Goal: Task Accomplishment & Management: Complete application form

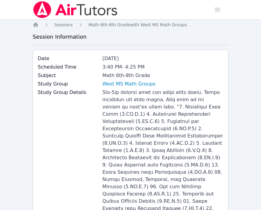
scroll to position [600, 0]
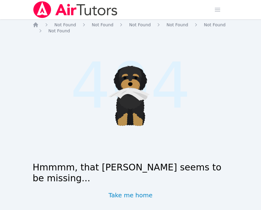
click at [47, 9] on img at bounding box center [76, 9] width 86 height 17
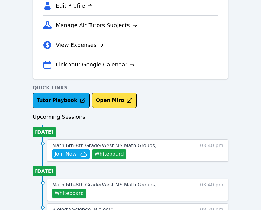
scroll to position [171, 0]
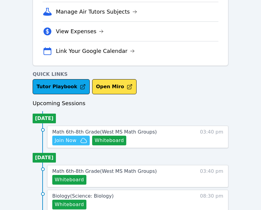
click at [66, 138] on span "Join Now" at bounding box center [66, 140] width 22 height 7
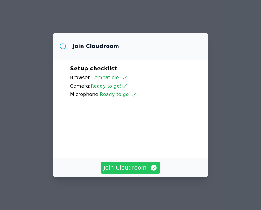
click at [129, 169] on span "Join Cloudroom" at bounding box center [131, 168] width 54 height 8
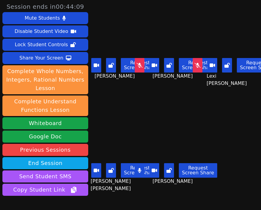
scroll to position [38, 0]
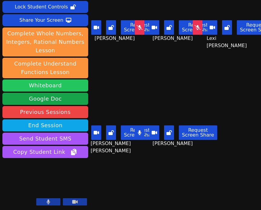
click at [49, 87] on button "Whiteboard" at bounding box center [45, 86] width 86 height 12
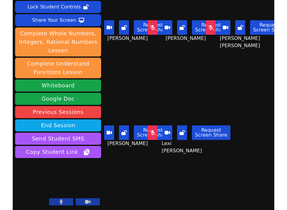
scroll to position [0, 0]
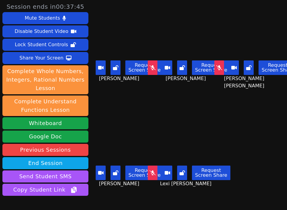
click at [236, 110] on main "[PERSON_NAME] Request Screen Share [PERSON_NAME] [PERSON_NAME] Request Screen S…" at bounding box center [189, 105] width 196 height 210
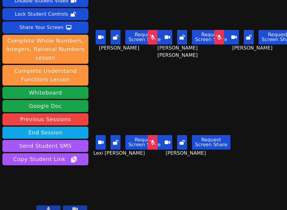
scroll to position [38, 0]
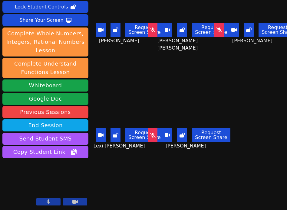
click at [80, 202] on button at bounding box center [75, 201] width 24 height 7
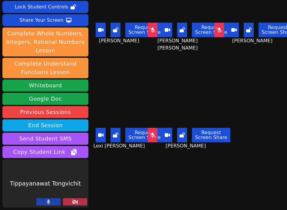
click at [80, 202] on button at bounding box center [75, 201] width 24 height 7
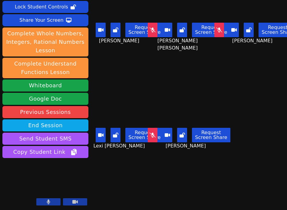
click at [75, 202] on icon at bounding box center [74, 202] width 5 height 4
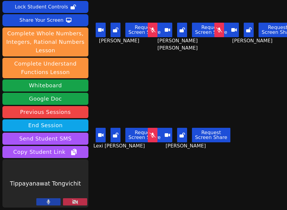
click at [75, 202] on icon at bounding box center [75, 202] width 6 height 5
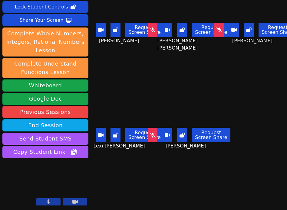
click at [75, 204] on icon at bounding box center [74, 202] width 5 height 5
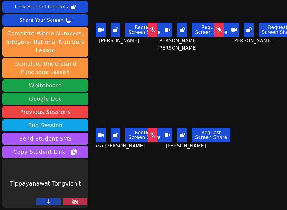
click at [75, 204] on icon at bounding box center [75, 202] width 6 height 5
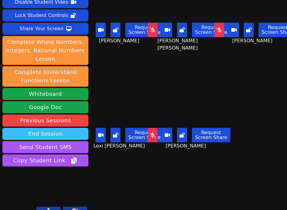
click at [55, 128] on button "End Session" at bounding box center [45, 134] width 86 height 12
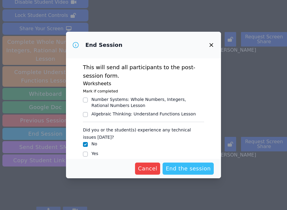
click at [177, 174] on button "End the session" at bounding box center [187, 169] width 51 height 12
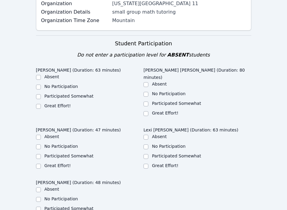
scroll to position [241, 0]
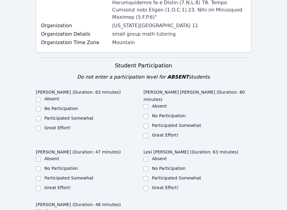
click at [60, 126] on label "Great Effort!" at bounding box center [57, 128] width 26 height 5
click at [41, 126] on input "Great Effort!" at bounding box center [38, 128] width 5 height 5
checkbox input "true"
click at [152, 133] on label "Great Effort!" at bounding box center [165, 135] width 26 height 5
click at [148, 133] on input "Great Effort!" at bounding box center [145, 135] width 5 height 5
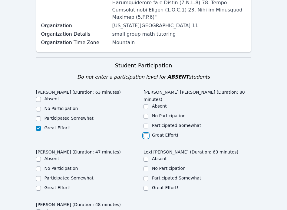
checkbox input "true"
click at [161, 163] on div "Lexi [PERSON_NAME] (Duration: 63 minutes) Absent No Participation Participated …" at bounding box center [197, 171] width 108 height 49
click at [159, 185] on div "Great Effort!" at bounding box center [197, 188] width 108 height 7
click at [155, 185] on div "Great Effort!" at bounding box center [197, 188] width 108 height 7
click at [153, 185] on label "Great Effort!" at bounding box center [165, 187] width 26 height 5
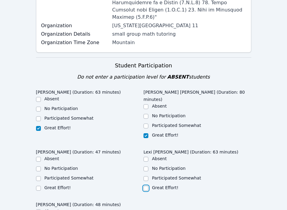
click at [148, 186] on input "Great Effort!" at bounding box center [145, 188] width 5 height 5
checkbox input "true"
click at [56, 185] on div "Great Effort!" at bounding box center [57, 188] width 26 height 6
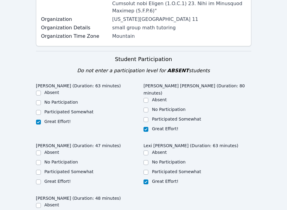
click at [54, 179] on label "Great Effort!" at bounding box center [57, 181] width 26 height 5
click at [41, 180] on input "Great Effort!" at bounding box center [38, 182] width 5 height 5
checkbox input "true"
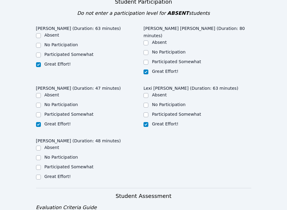
click at [51, 174] on label "Great Effort!" at bounding box center [57, 176] width 26 height 5
click at [41, 175] on input "Great Effort!" at bounding box center [38, 177] width 5 height 5
checkbox input "true"
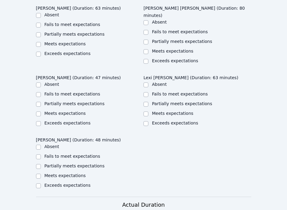
scroll to position [547, 0]
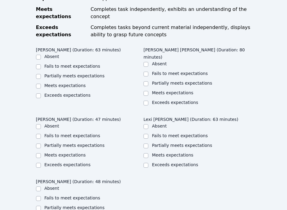
click at [57, 83] on label "Meets expectations" at bounding box center [64, 85] width 41 height 5
click at [41, 84] on input "Meets expectations" at bounding box center [38, 86] width 5 height 5
checkbox input "true"
click at [154, 61] on ul "Absent Fails to meet expectations Partially meets expectations Meets expectatio…" at bounding box center [197, 84] width 108 height 46
click at [155, 90] on label "Meets expectations" at bounding box center [172, 92] width 41 height 5
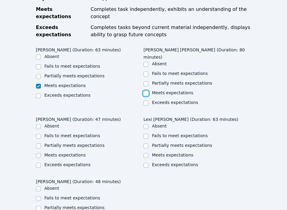
click at [148, 91] on input "Meets expectations" at bounding box center [145, 93] width 5 height 5
checkbox input "true"
click at [162, 153] on label "Meets expectations" at bounding box center [172, 155] width 41 height 5
click at [148, 153] on input "Meets expectations" at bounding box center [145, 155] width 5 height 5
checkbox input "true"
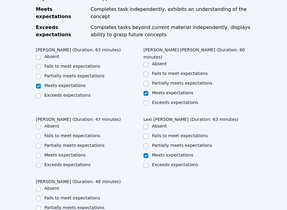
click at [72, 153] on label "Meets expectations" at bounding box center [64, 155] width 41 height 5
click at [41, 153] on input "Meets expectations" at bounding box center [38, 155] width 5 height 5
checkbox input "true"
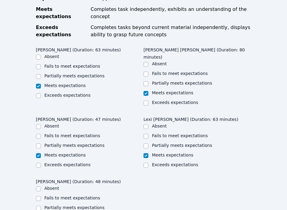
checkbox input "true"
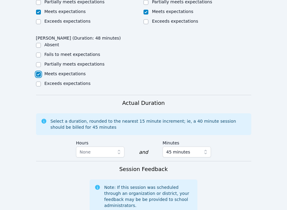
scroll to position [711, 0]
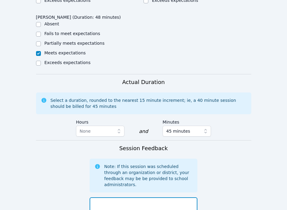
click at [122, 197] on textarea at bounding box center [144, 213] width 108 height 33
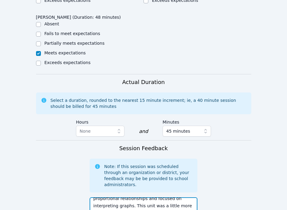
click at [147, 197] on textarea "[DATE] we practiced solving problems with proportional relationships and focuse…" at bounding box center [144, 213] width 108 height 33
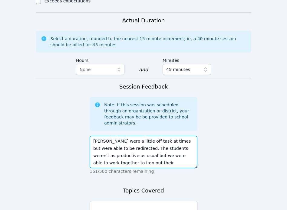
scroll to position [809, 0]
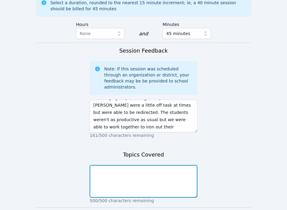
click at [147, 165] on textarea at bounding box center [144, 181] width 108 height 33
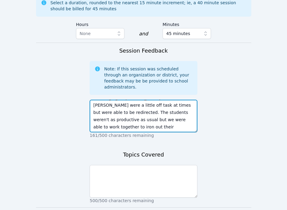
click at [143, 100] on textarea "[DATE] we practiced solving problems with proportional relationships and focuse…" at bounding box center [144, 116] width 108 height 33
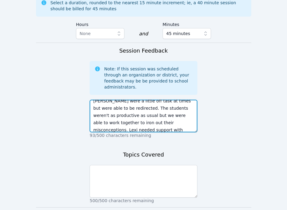
type textarea "[DATE] we practiced solving problems with proportional relationships and focuse…"
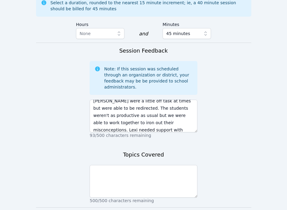
click at [155, 163] on div "500/500 characters remaining" at bounding box center [144, 183] width 108 height 41
click at [156, 163] on div "500/500 characters remaining" at bounding box center [144, 183] width 108 height 41
click at [157, 151] on div "Topics Covered 500/500 characters remaining" at bounding box center [144, 179] width 108 height 57
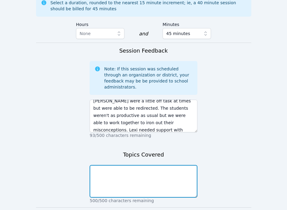
click at [166, 165] on textarea at bounding box center [144, 181] width 108 height 33
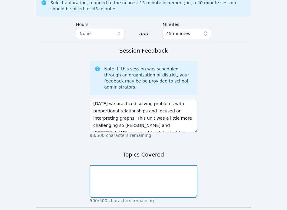
scroll to position [0, 0]
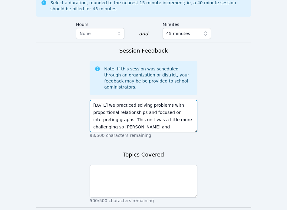
drag, startPoint x: 132, startPoint y: 62, endPoint x: 143, endPoint y: 68, distance: 12.6
click at [143, 100] on textarea "[DATE] we practiced solving problems with proportional relationships and focuse…" at bounding box center [144, 116] width 108 height 33
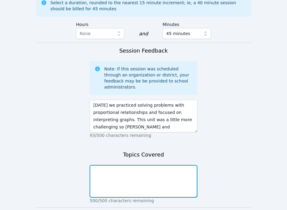
click at [159, 165] on textarea at bounding box center [144, 181] width 108 height 33
paste textarea "solving problems with proportional relationships"
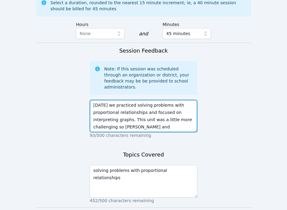
drag, startPoint x: 130, startPoint y: 76, endPoint x: 89, endPoint y: 76, distance: 41.1
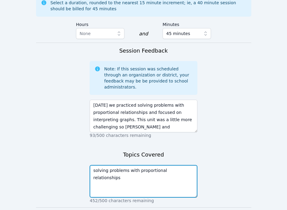
click at [194, 165] on textarea "solving problems with proportional relationships" at bounding box center [144, 181] width 108 height 33
paste textarea "interpreting graphs"
type textarea "solving problems with proportional relationships, interpreting graphs"
